Goal: Task Accomplishment & Management: Manage account settings

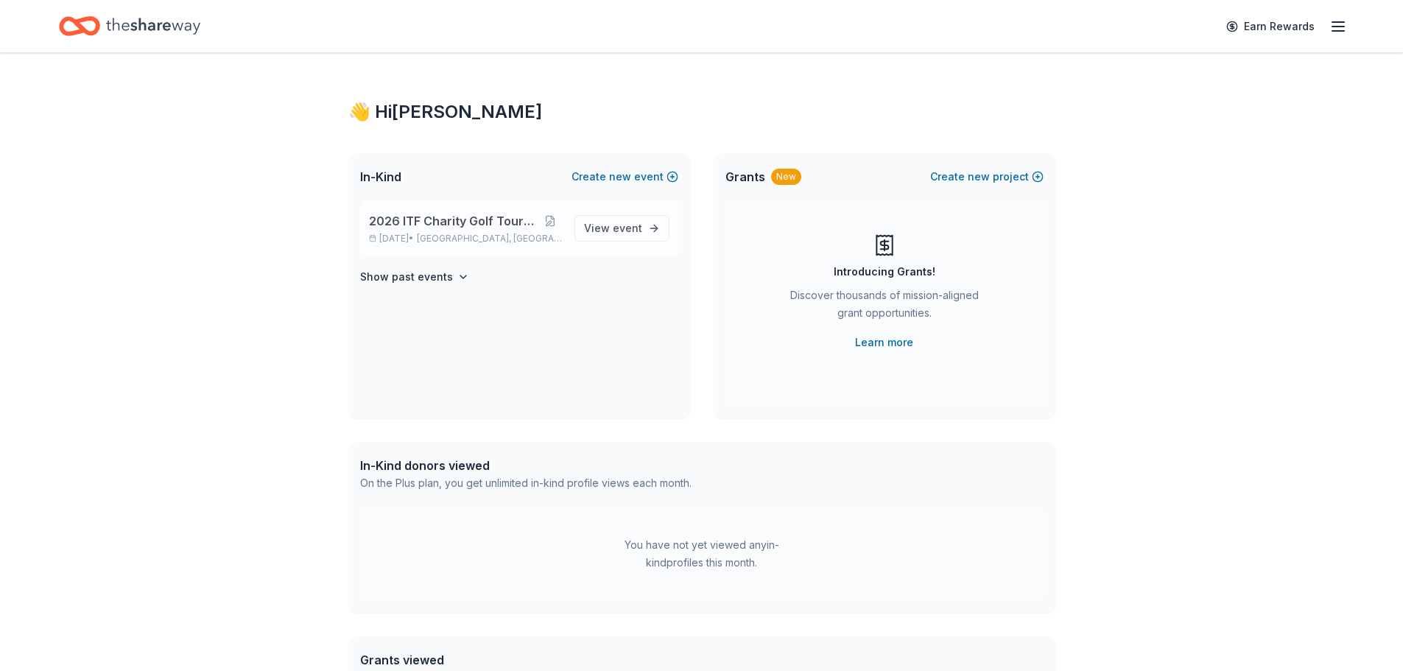
drag, startPoint x: 431, startPoint y: 222, endPoint x: 455, endPoint y: 230, distance: 25.4
click at [431, 222] on span "2026 ITF Charity Golf Tournament" at bounding box center [453, 221] width 169 height 18
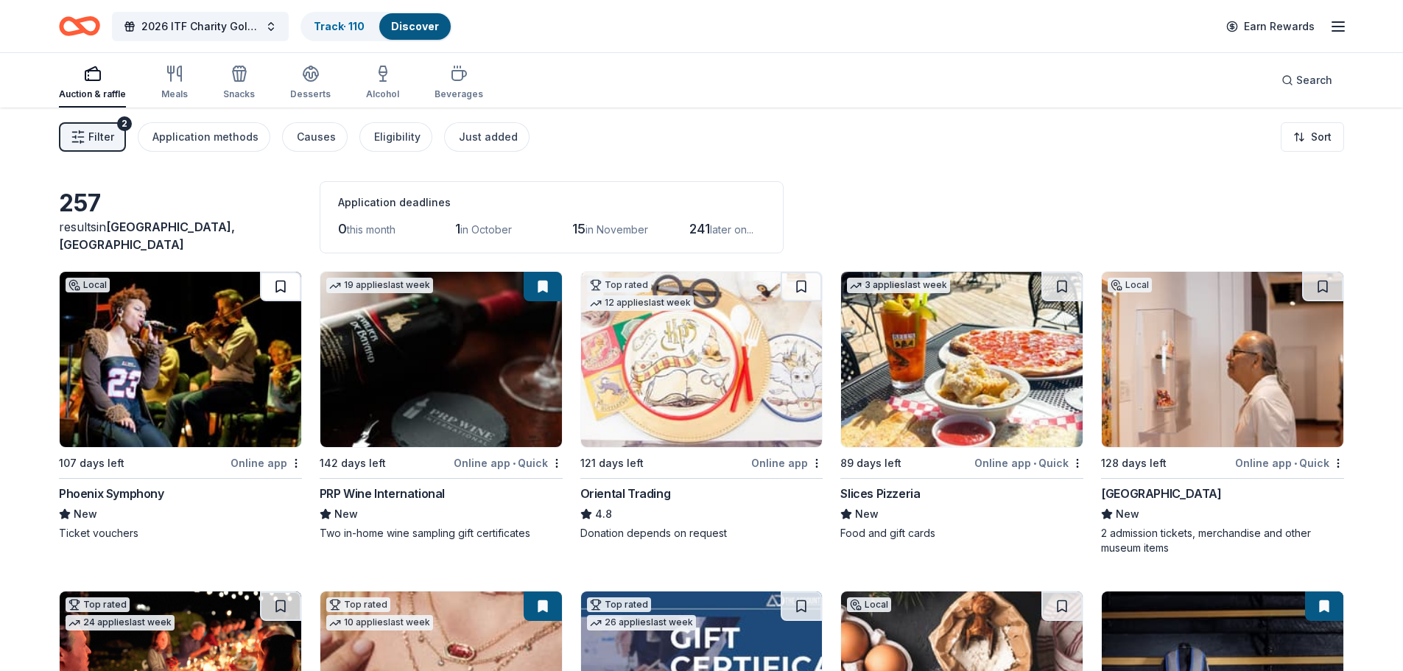
click at [283, 282] on button at bounding box center [280, 286] width 41 height 29
click at [102, 494] on div "Phoenix Symphony" at bounding box center [111, 494] width 105 height 18
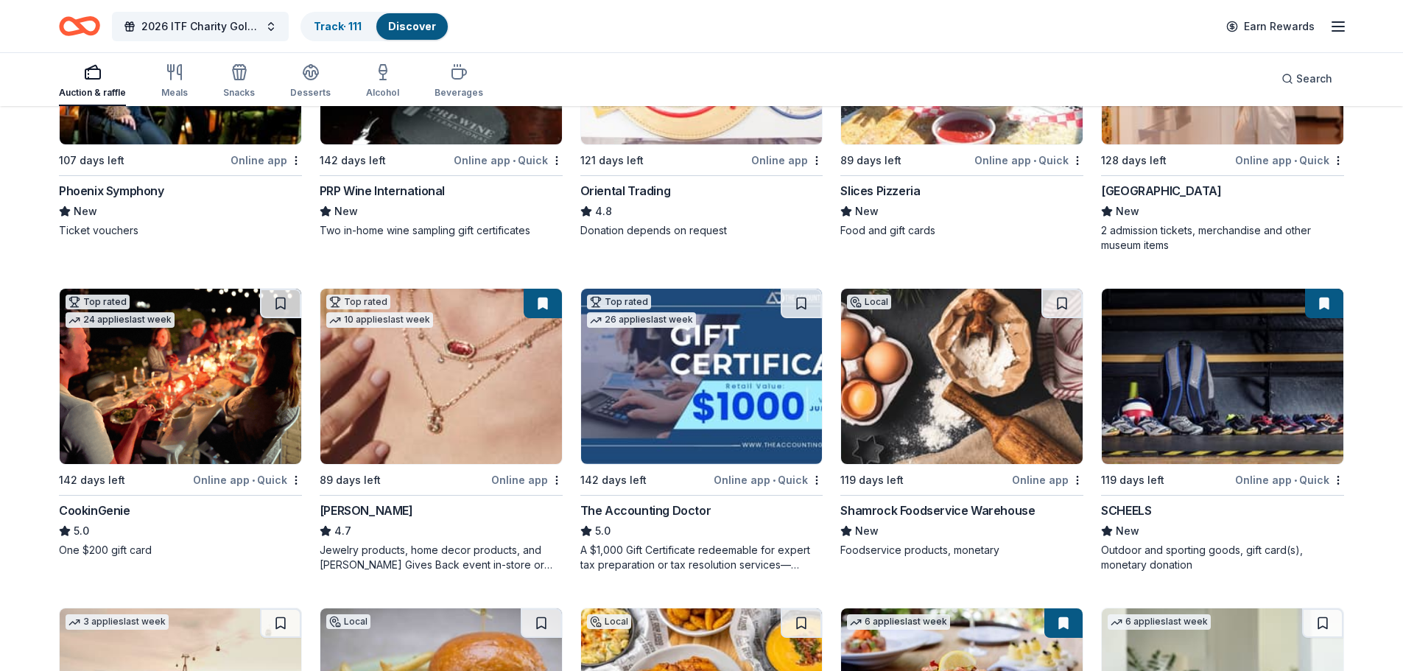
scroll to position [368, 0]
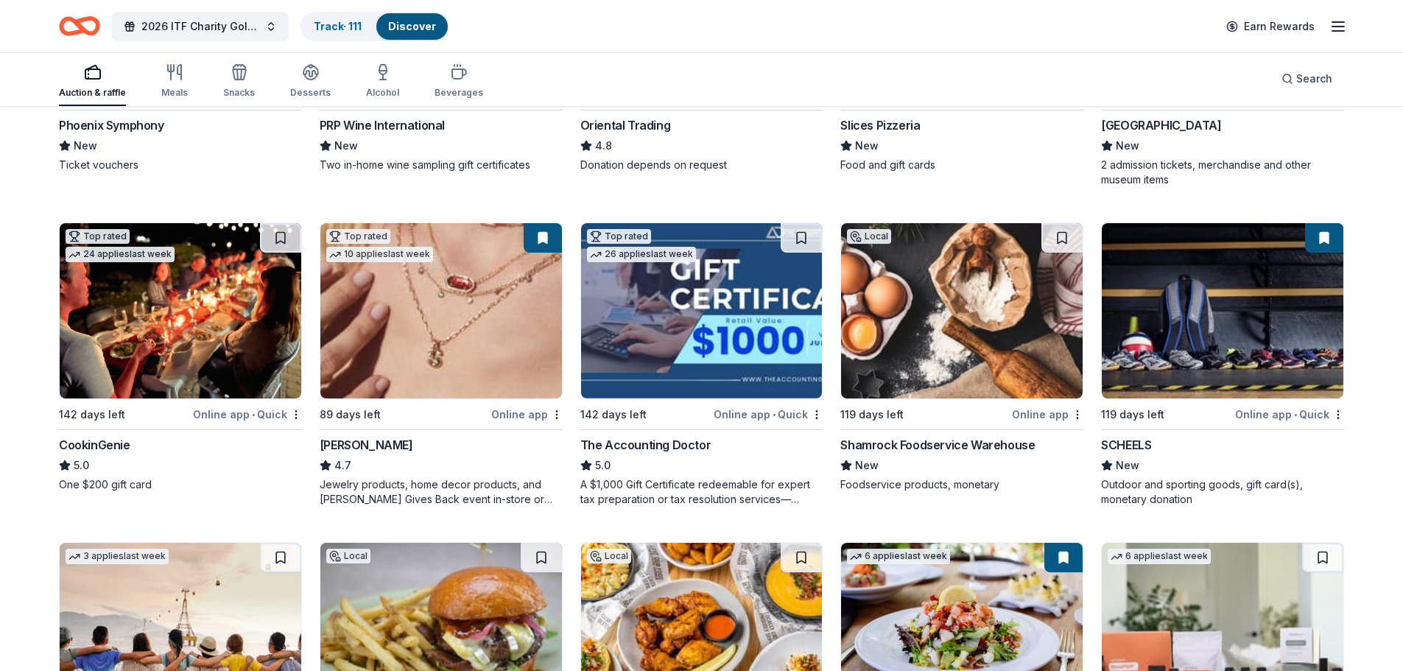
click at [96, 443] on div "CookinGenie" at bounding box center [94, 445] width 71 height 18
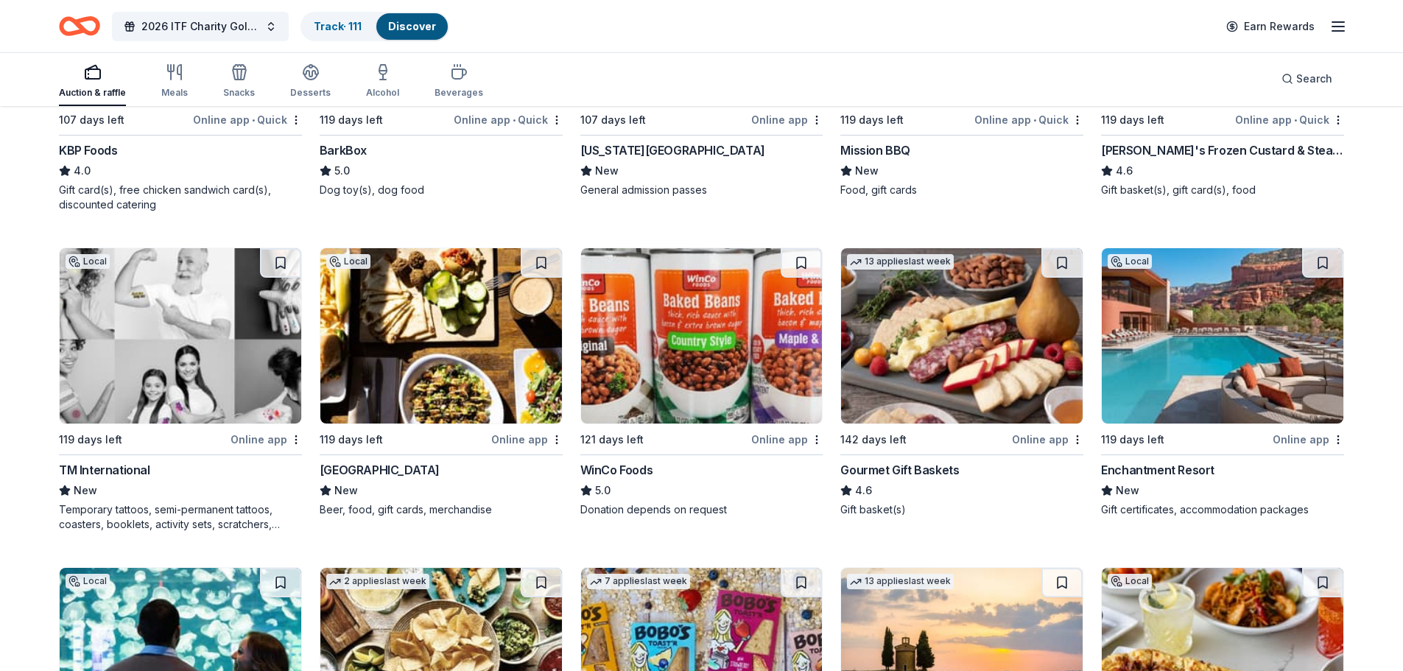
scroll to position [2272, 0]
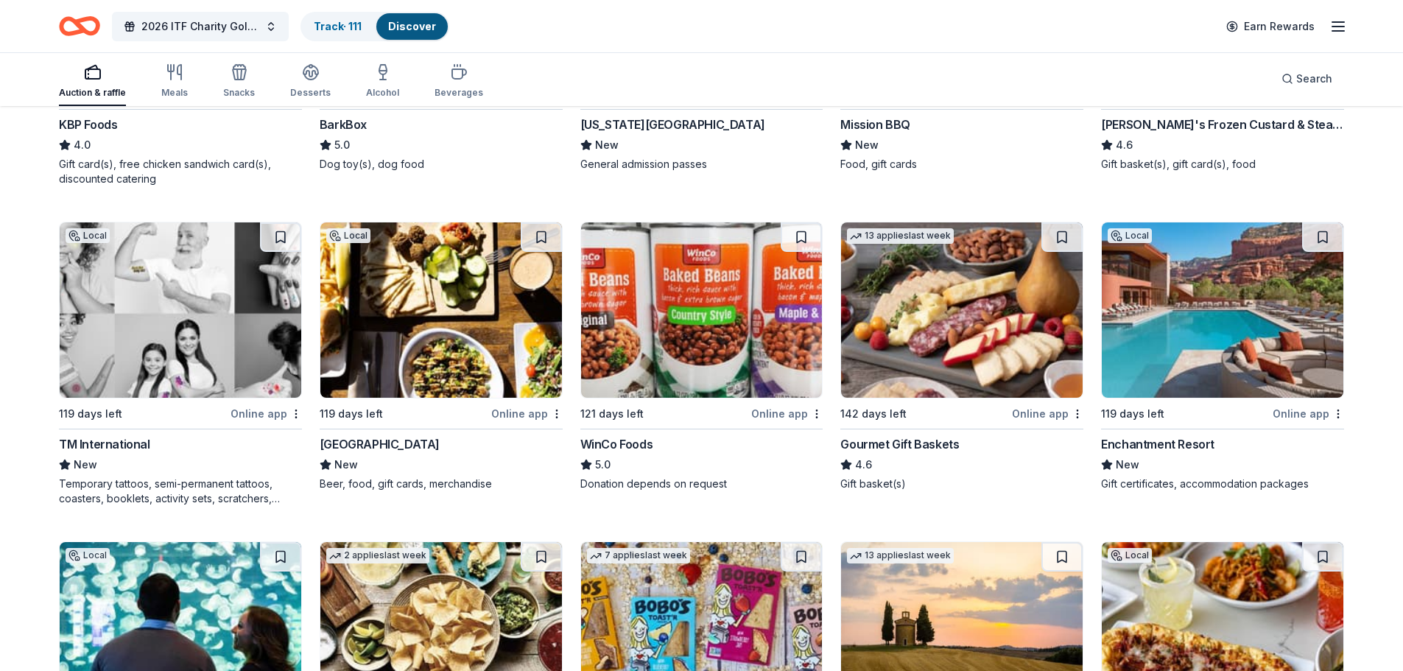
click at [898, 442] on div "Gourmet Gift Baskets" at bounding box center [899, 444] width 119 height 18
drag, startPoint x: 1063, startPoint y: 236, endPoint x: 1061, endPoint y: 244, distance: 9.0
click at [1063, 236] on button at bounding box center [1061, 236] width 41 height 29
click at [1133, 445] on div "Enchantment Resort" at bounding box center [1157, 444] width 113 height 18
click at [1321, 233] on button at bounding box center [1322, 236] width 41 height 29
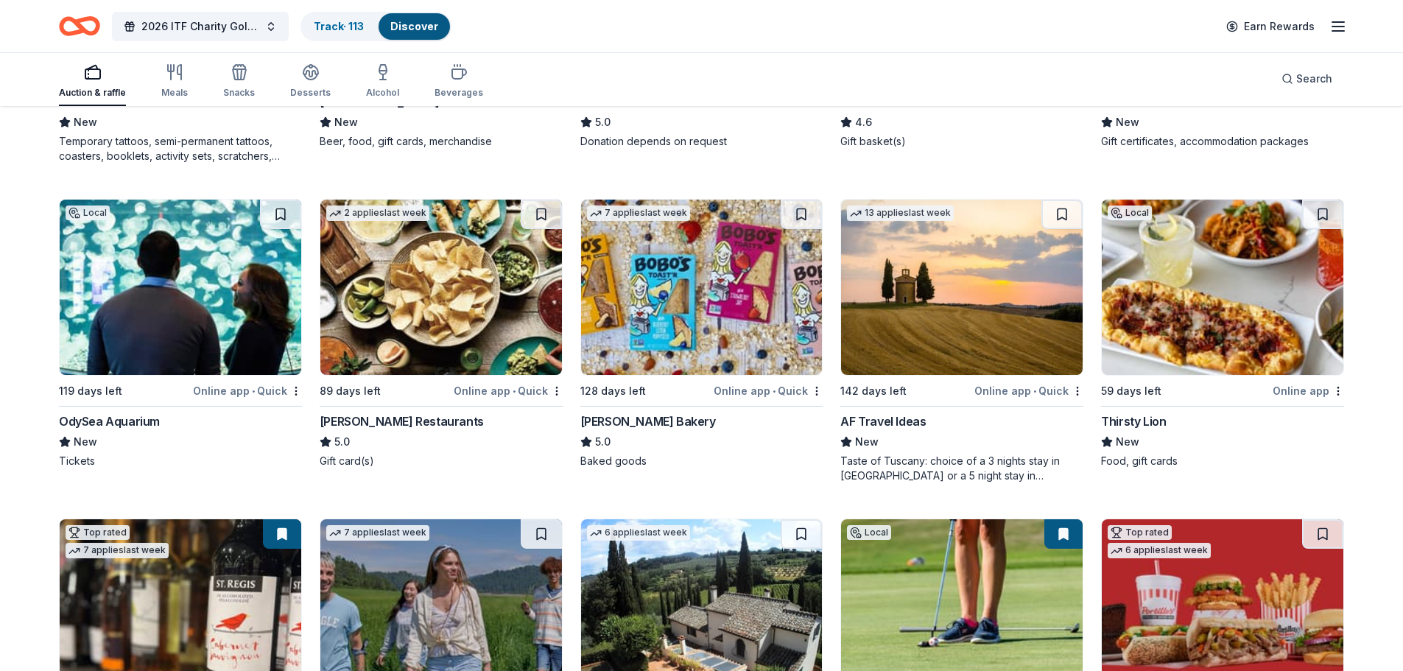
scroll to position [2640, 0]
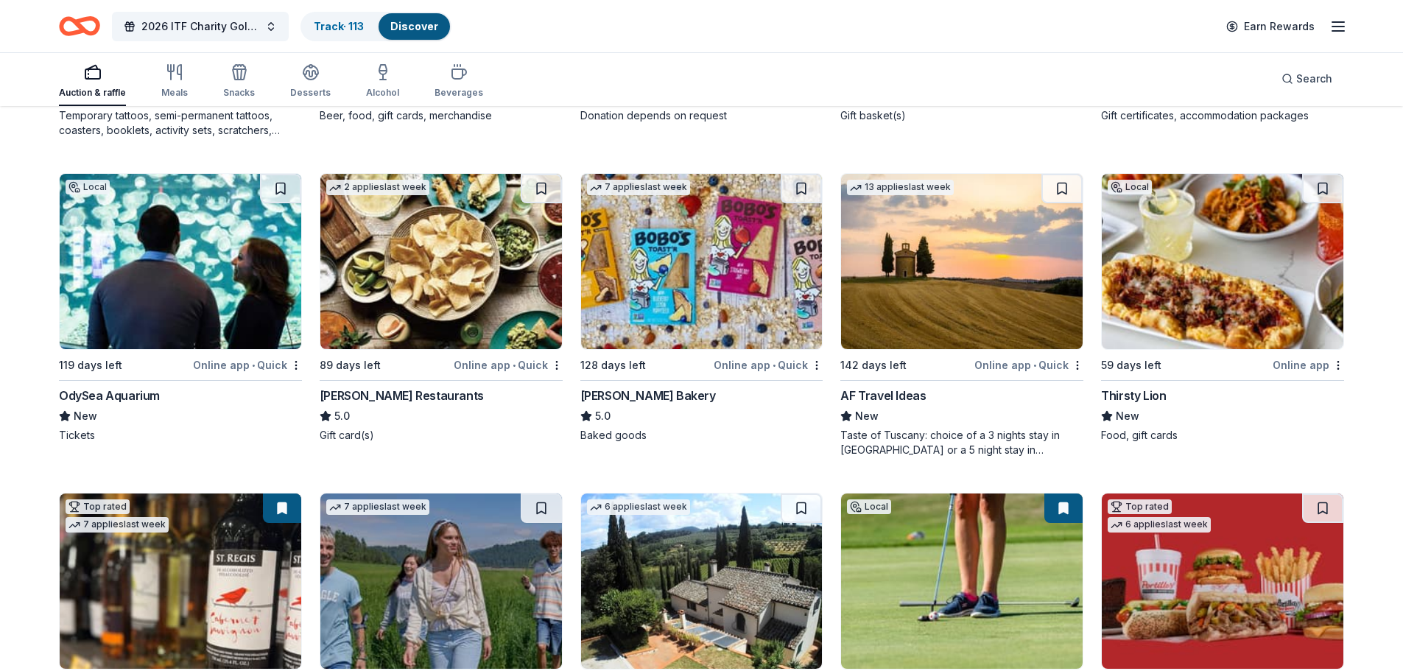
drag, startPoint x: 1325, startPoint y: 189, endPoint x: 1329, endPoint y: 208, distance: 19.6
click at [1325, 189] on button at bounding box center [1322, 188] width 41 height 29
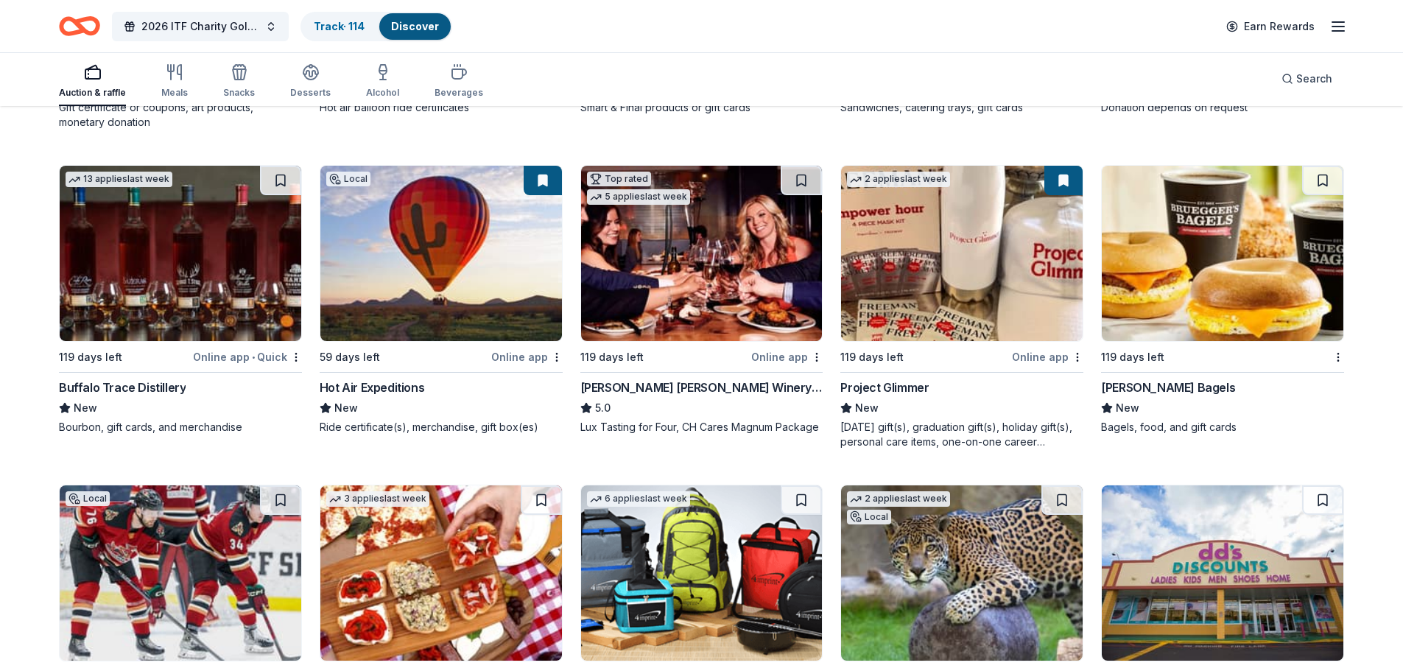
scroll to position [4923, 0]
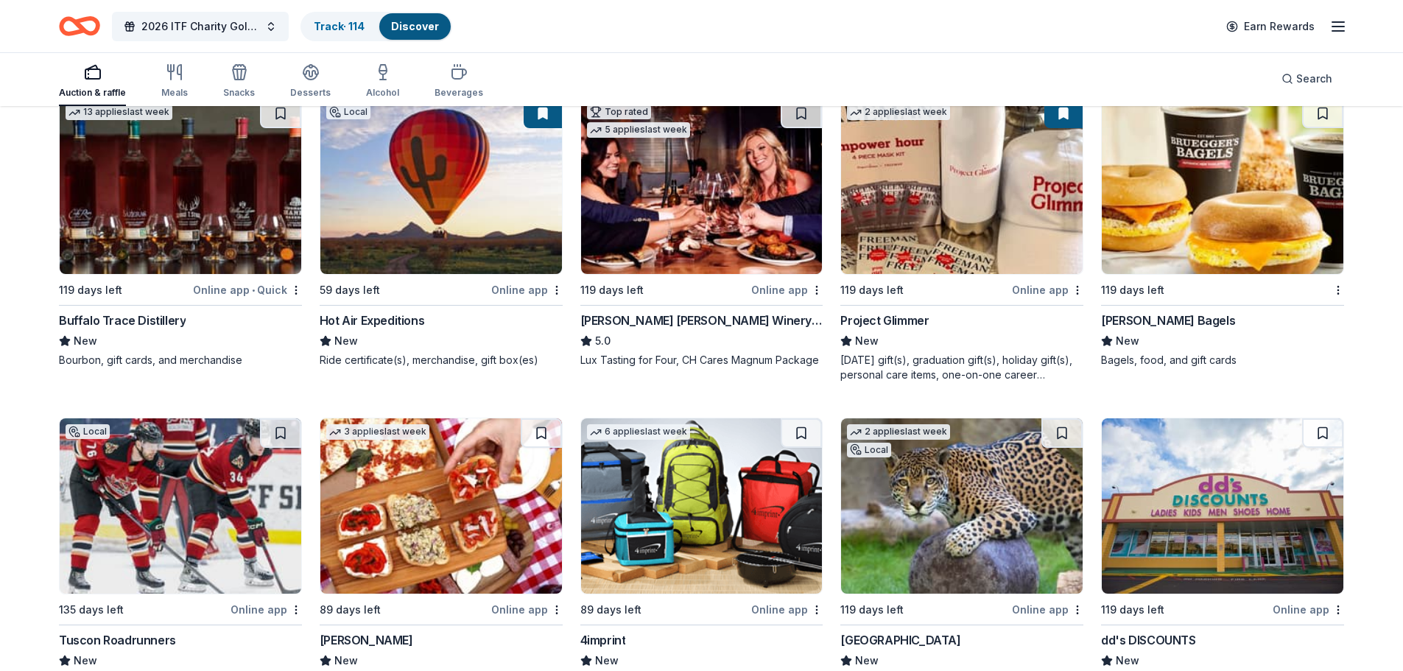
click at [94, 322] on div "Buffalo Trace Distillery" at bounding box center [122, 320] width 127 height 18
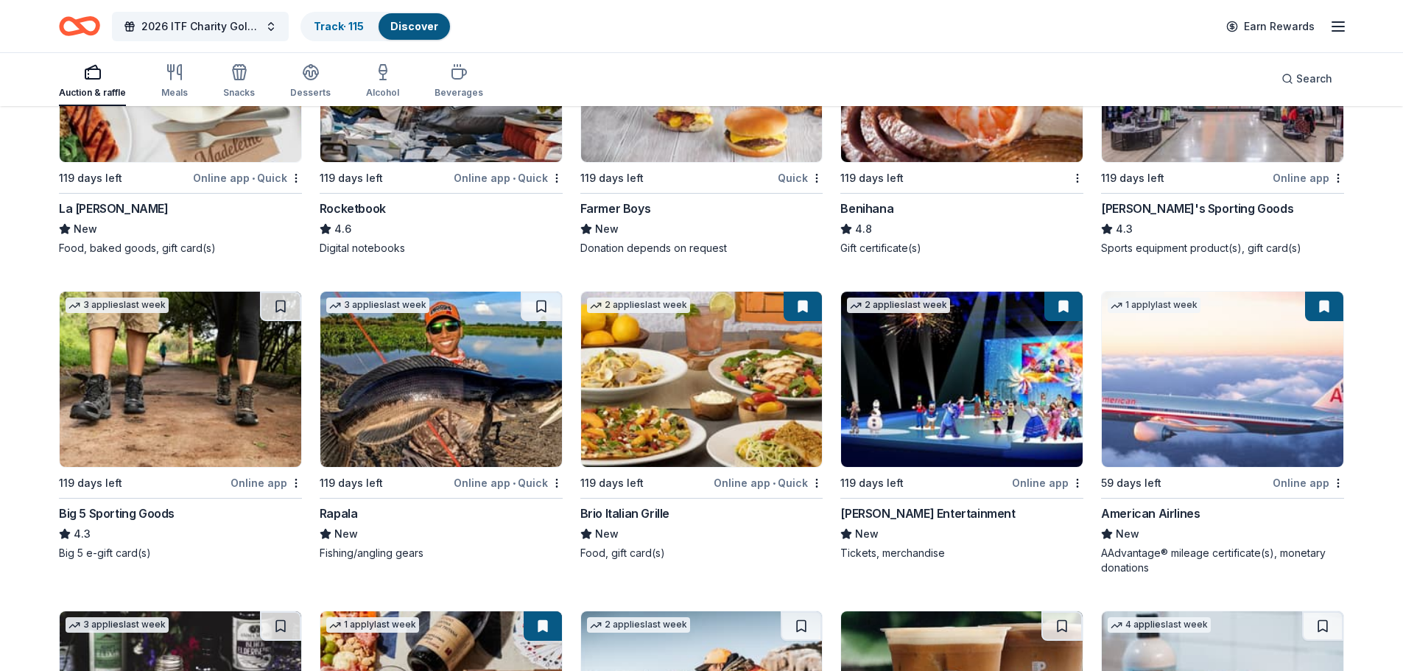
scroll to position [8869, 0]
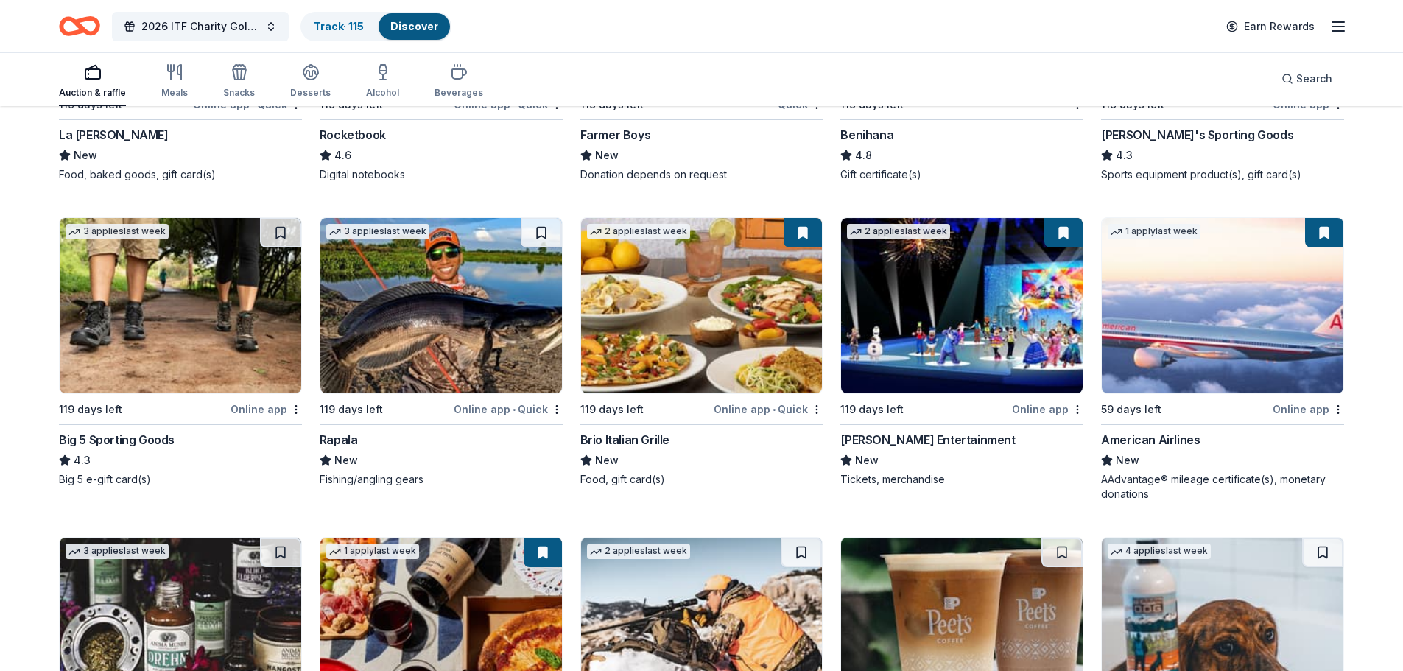
click at [871, 437] on div "Feld Entertainment" at bounding box center [927, 440] width 175 height 18
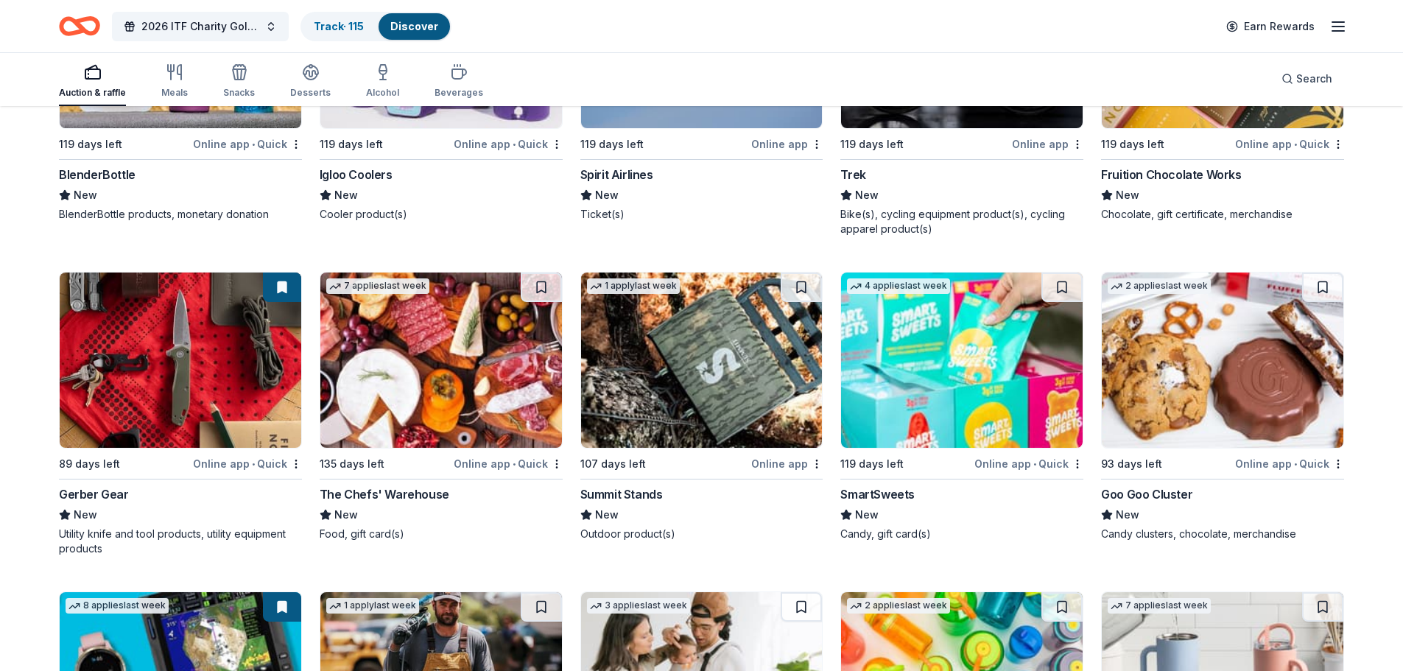
scroll to position [14215, 0]
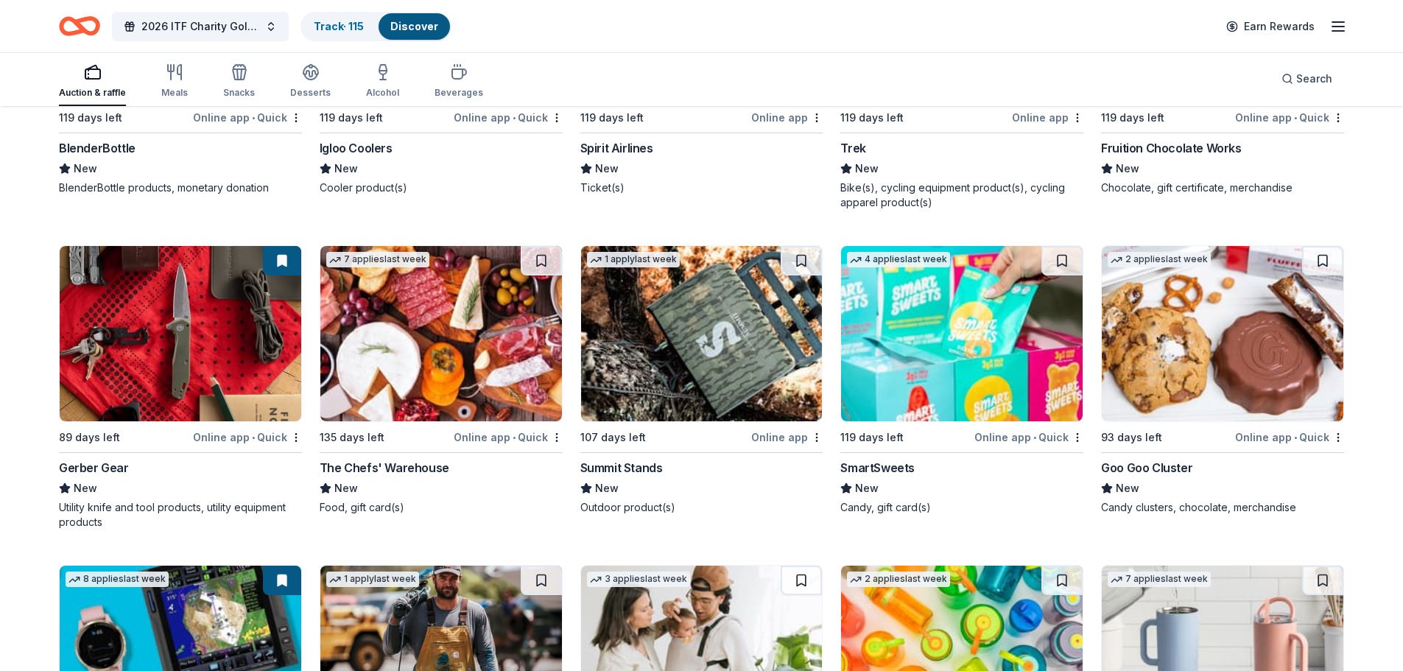
click at [378, 465] on div "The Chefs' Warehouse" at bounding box center [385, 468] width 130 height 18
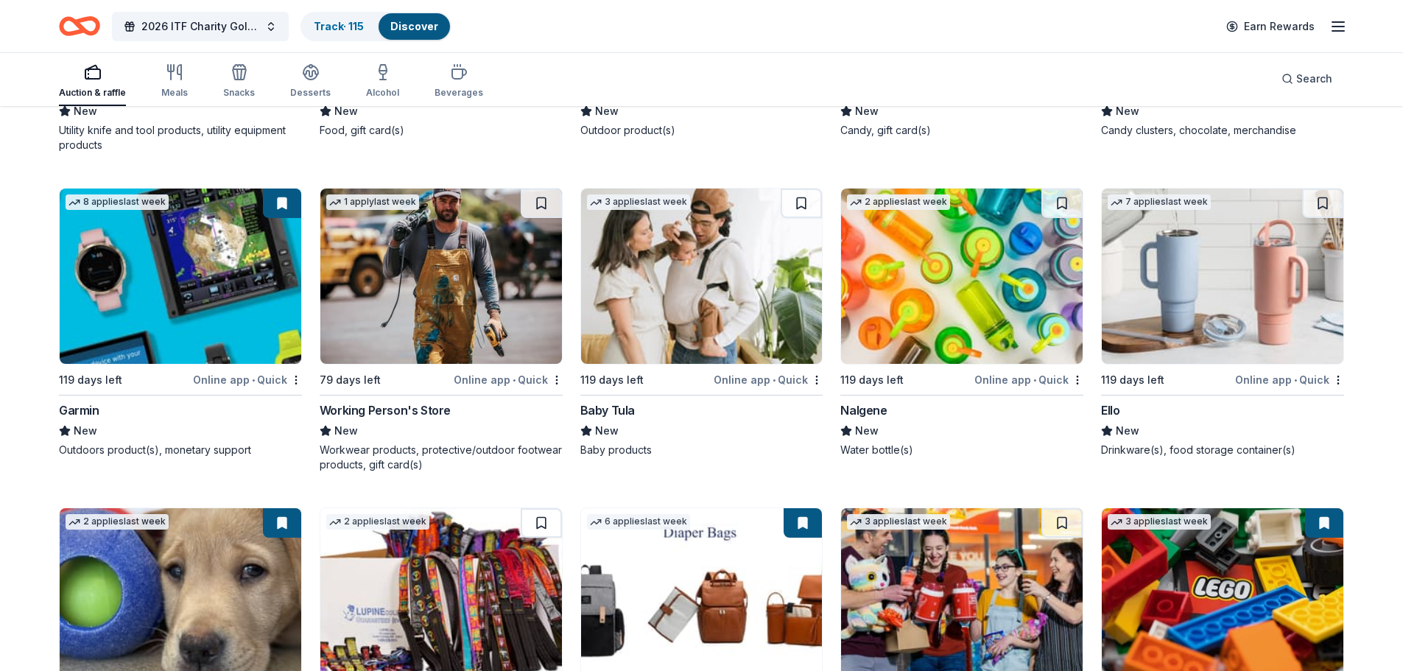
scroll to position [14475, 0]
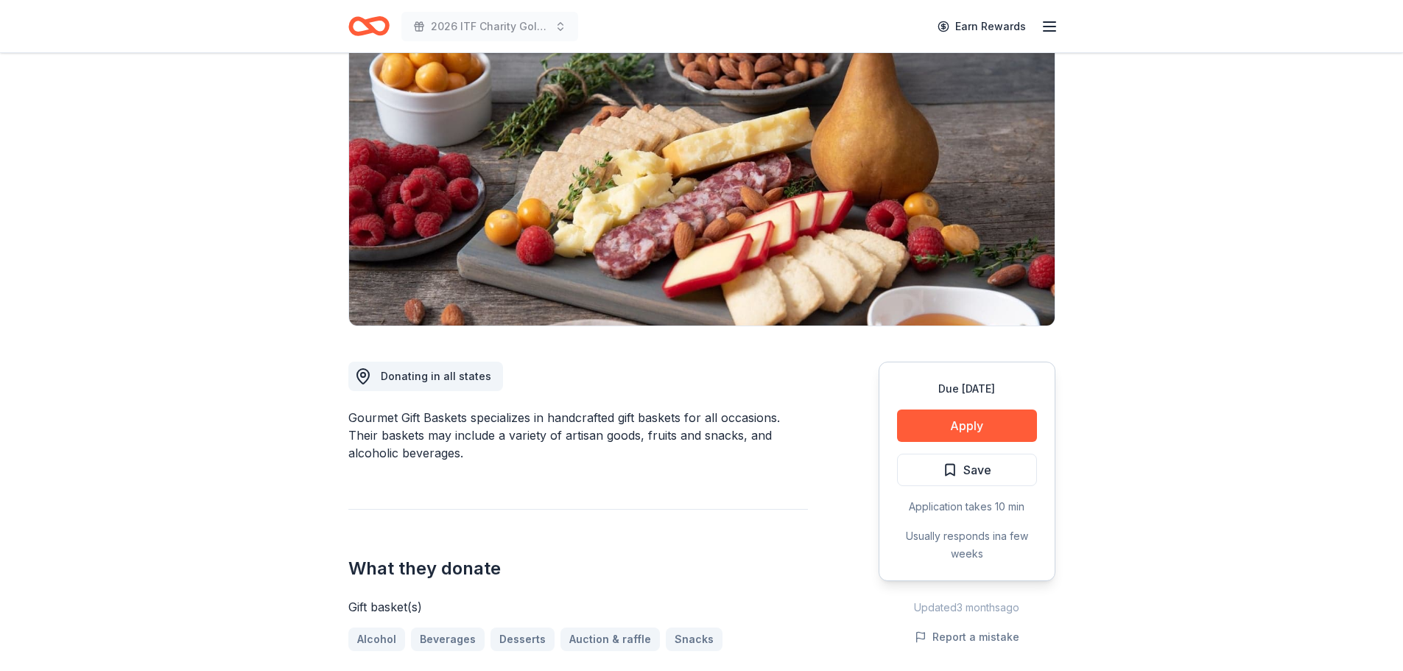
scroll to position [147, 0]
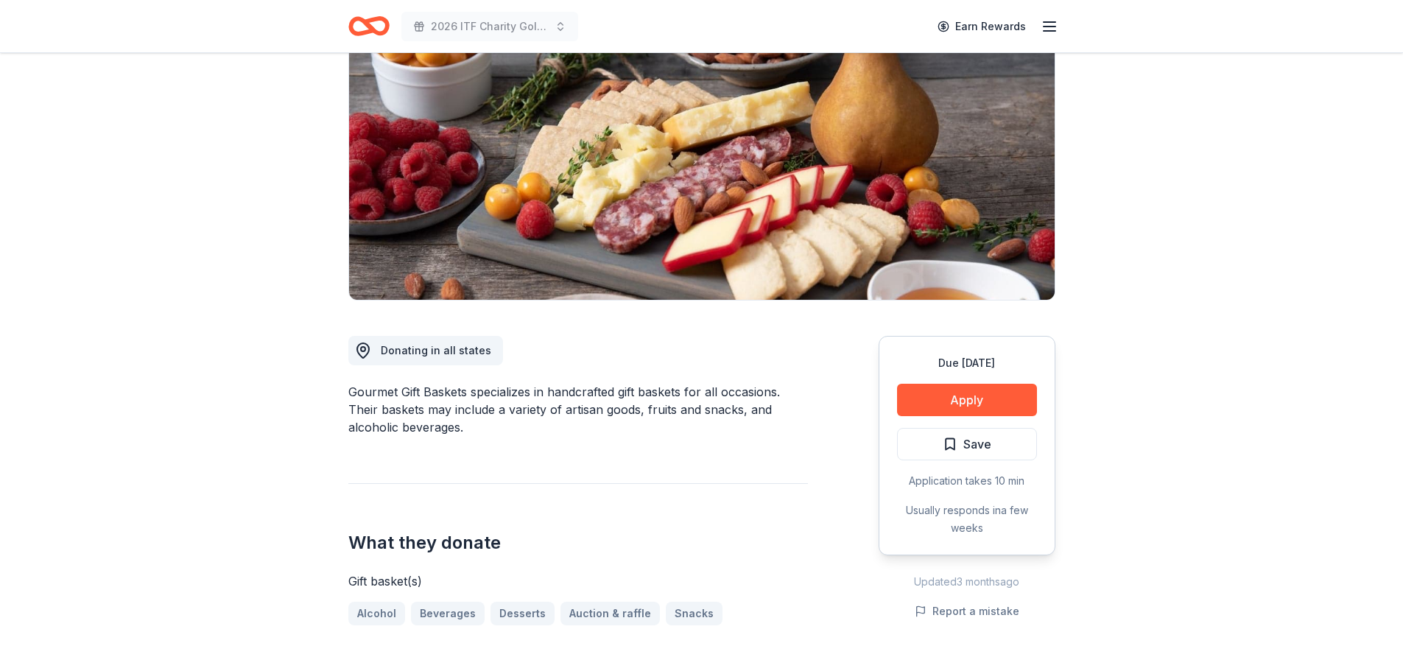
click at [405, 399] on div "Gourmet Gift Baskets specializes in handcrafted gift baskets for all occasions.…" at bounding box center [577, 409] width 459 height 53
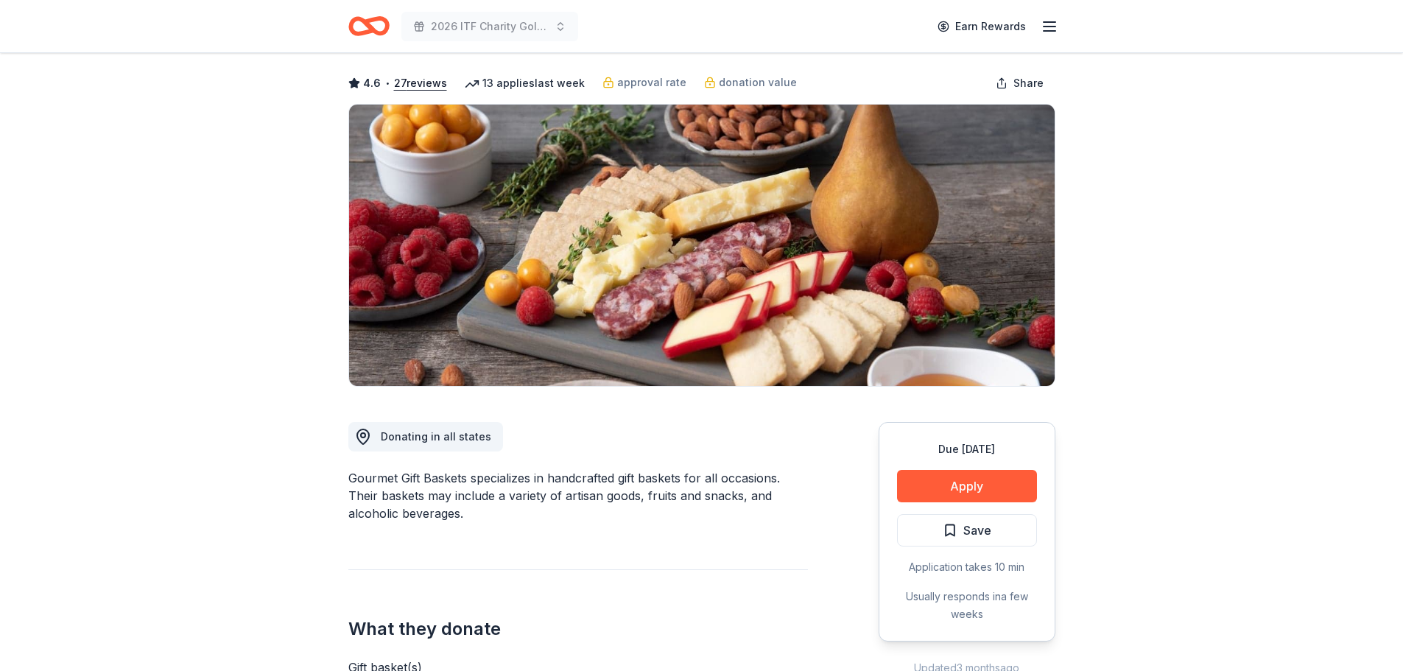
scroll to position [0, 0]
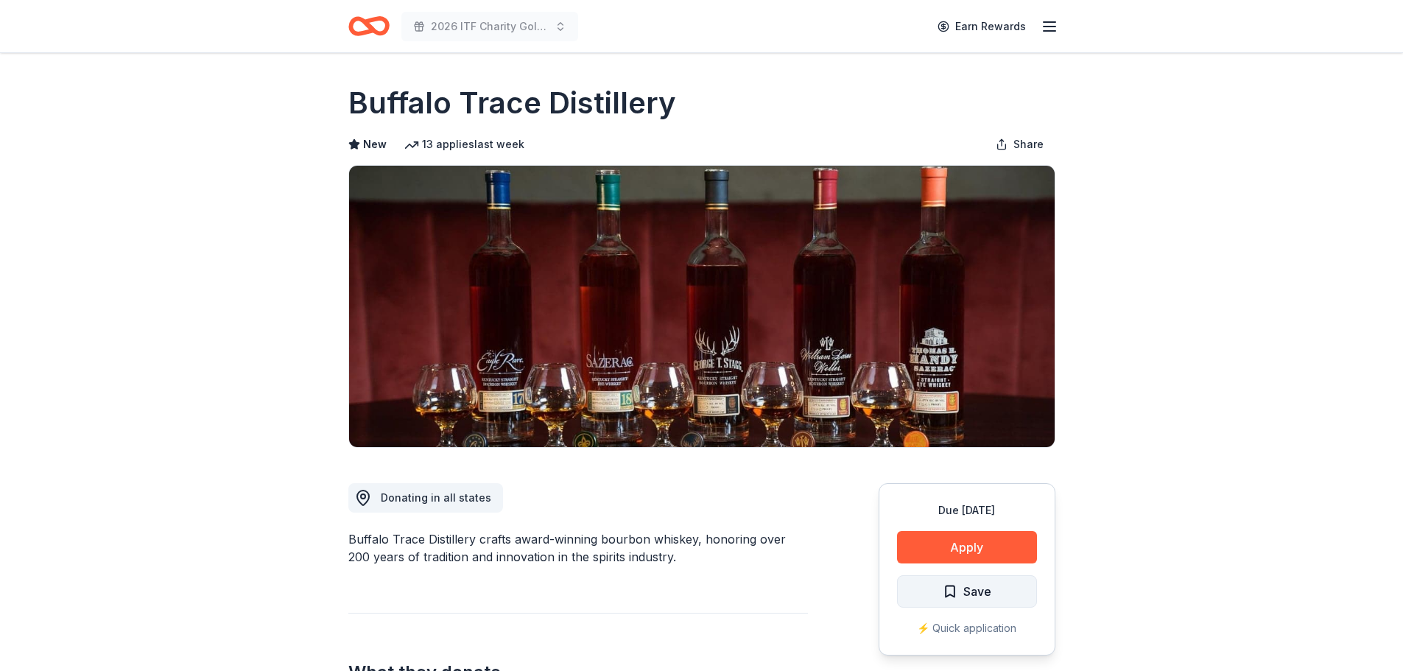
click at [948, 590] on span "Save" at bounding box center [967, 591] width 49 height 19
